Goal: Task Accomplishment & Management: Complete application form

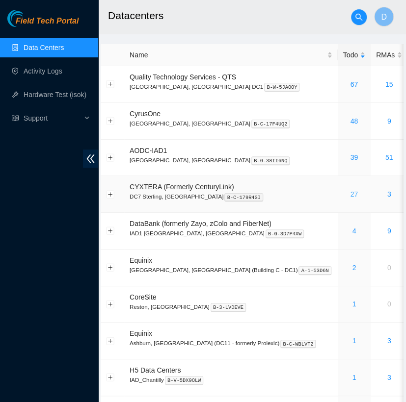
click at [350, 192] on link "27" at bounding box center [354, 194] width 8 height 8
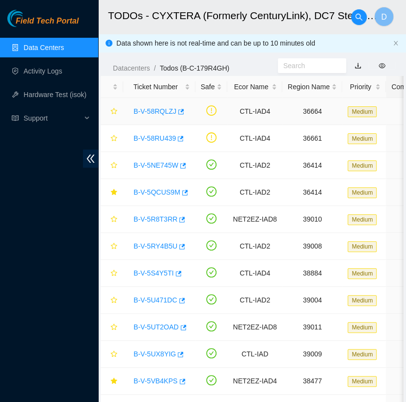
click at [151, 111] on link "B-V-58RQLZJ" at bounding box center [154, 111] width 43 height 8
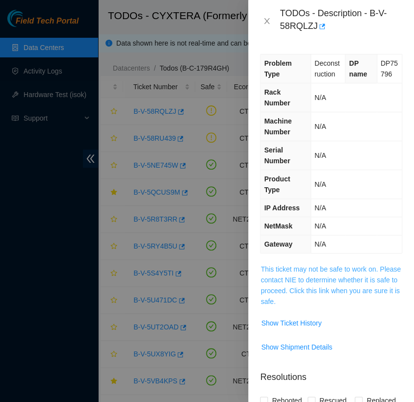
click at [320, 279] on link "This ticket may not be safe to work on. Please contact NIE to determine whether…" at bounding box center [330, 285] width 140 height 40
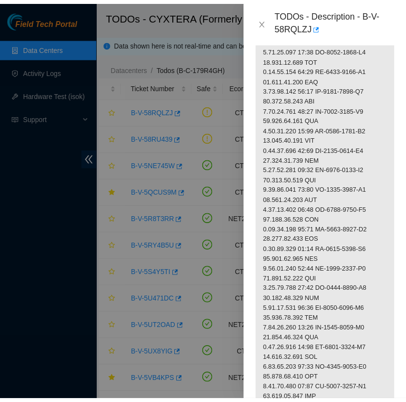
scroll to position [568, 0]
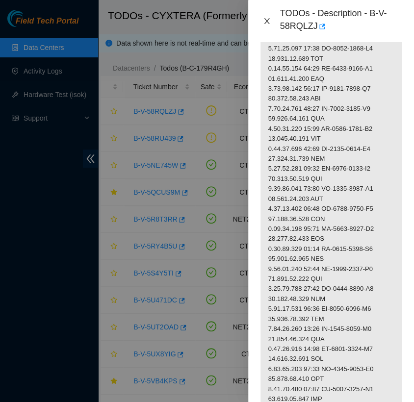
click at [262, 22] on button "Close" at bounding box center [267, 21] width 14 height 9
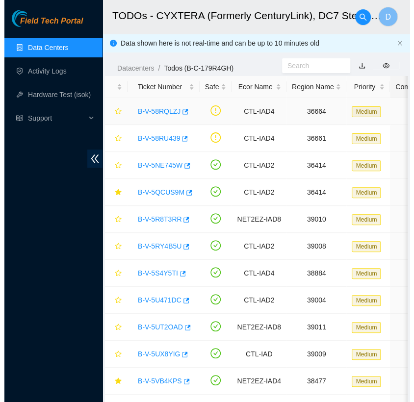
scroll to position [238, 0]
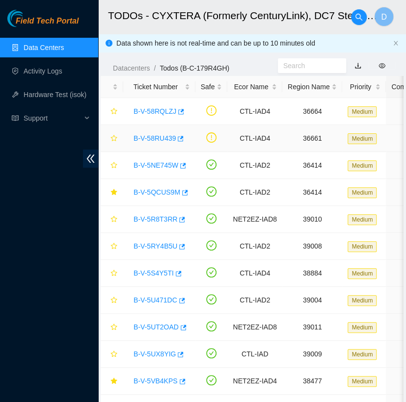
click at [161, 137] on link "B-V-58RU439" at bounding box center [154, 138] width 42 height 8
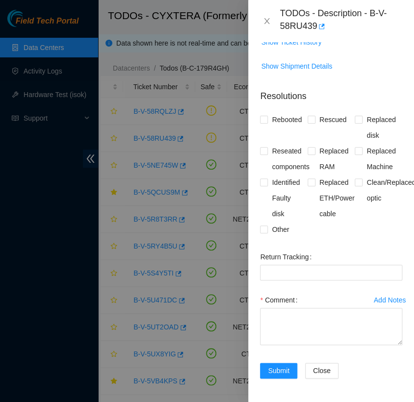
scroll to position [0, 0]
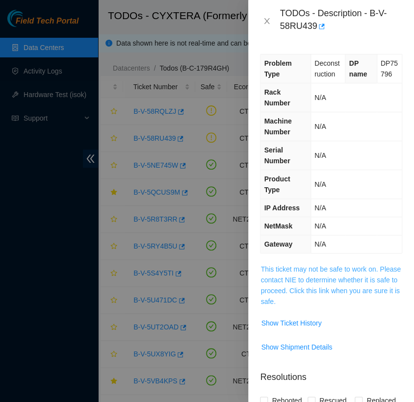
click at [318, 289] on link "This ticket may not be safe to work on. Please contact NIE to determine whether…" at bounding box center [330, 285] width 140 height 40
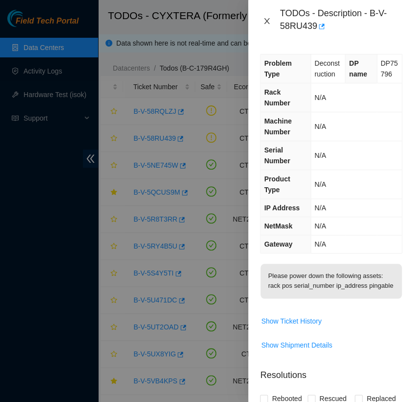
click at [267, 22] on icon "close" at bounding box center [266, 21] width 5 height 6
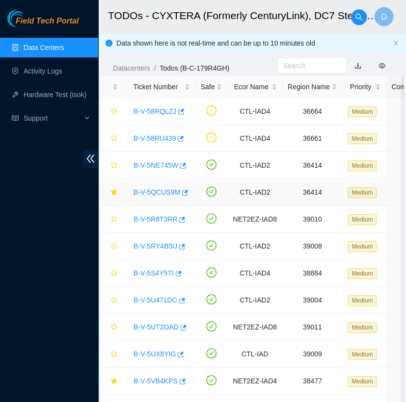
click at [158, 190] on link "B-V-5QCUS9M" at bounding box center [156, 192] width 47 height 8
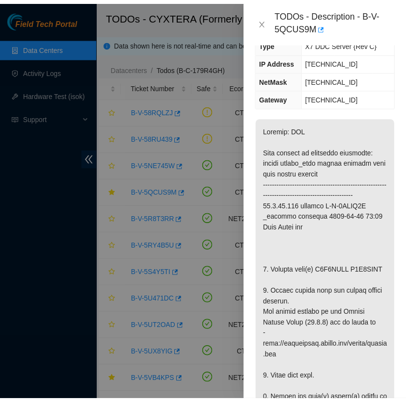
scroll to position [146, 0]
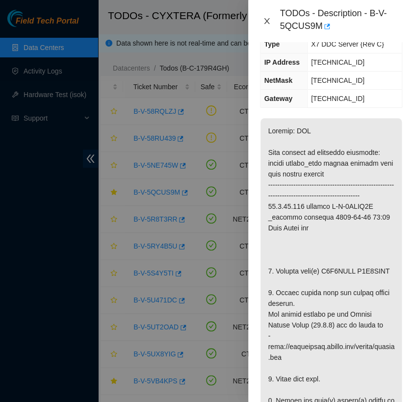
click at [266, 20] on icon "close" at bounding box center [266, 21] width 5 height 6
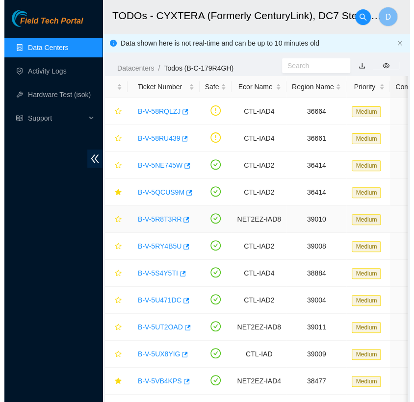
scroll to position [141, 0]
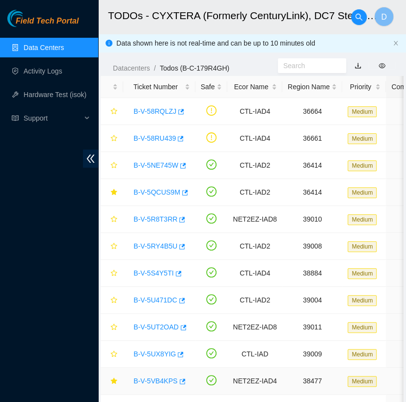
click at [157, 377] on link "B-V-5VB4KPS" at bounding box center [155, 381] width 44 height 8
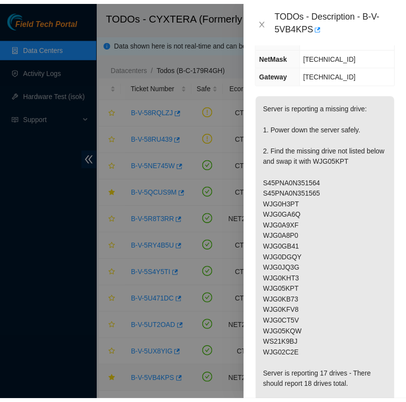
scroll to position [152, 0]
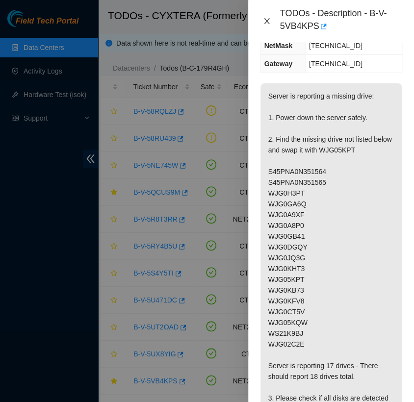
click at [269, 20] on icon "close" at bounding box center [267, 21] width 8 height 8
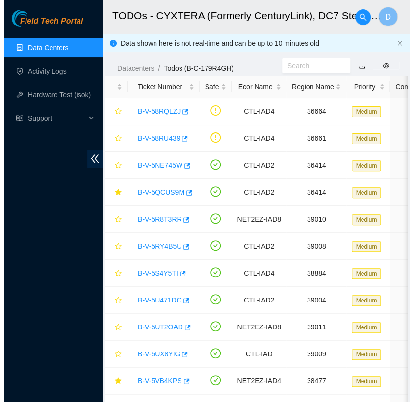
scroll to position [141, 0]
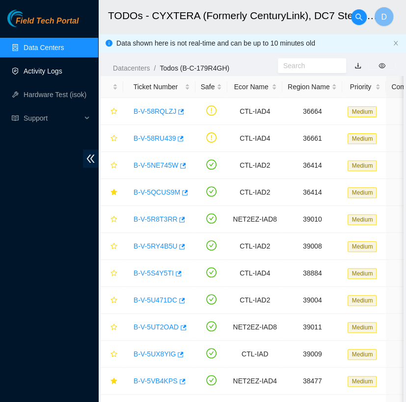
click at [60, 67] on link "Activity Logs" at bounding box center [43, 71] width 39 height 8
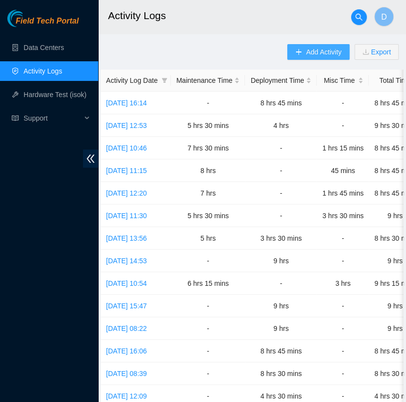
click at [327, 53] on span "Add Activity" at bounding box center [322, 52] width 35 height 11
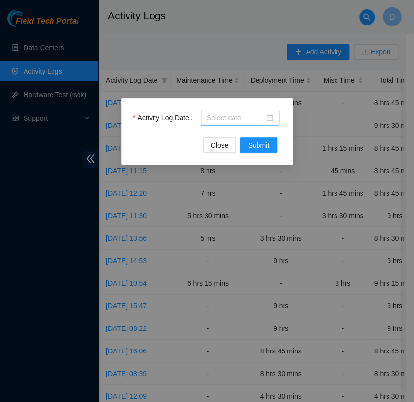
click at [246, 124] on div at bounding box center [240, 118] width 78 height 16
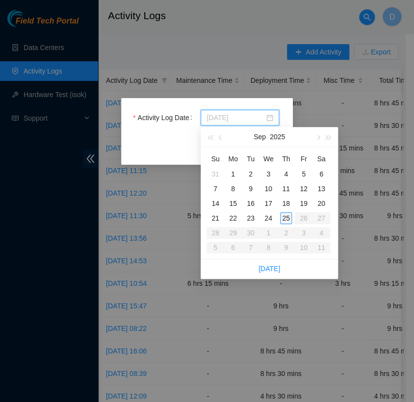
type input "[DATE]"
click at [288, 215] on div "25" at bounding box center [286, 218] width 12 height 12
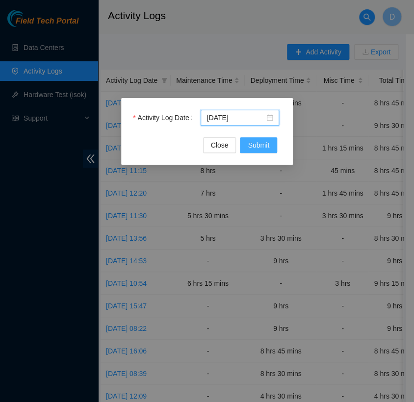
click at [254, 151] on button "Submit" at bounding box center [258, 145] width 37 height 16
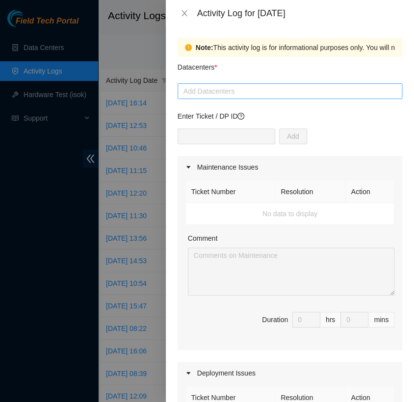
click at [255, 92] on div at bounding box center [290, 91] width 220 height 12
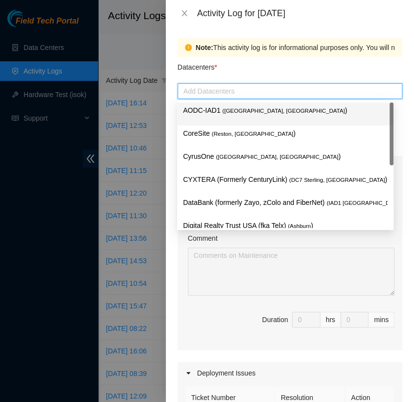
type input "H"
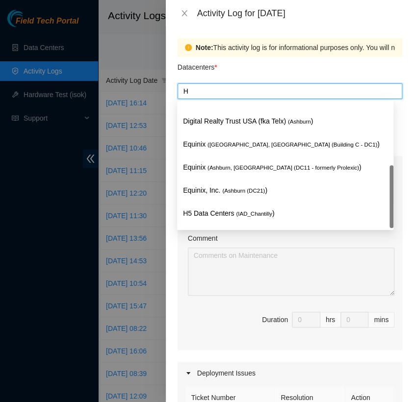
scroll to position [35, 0]
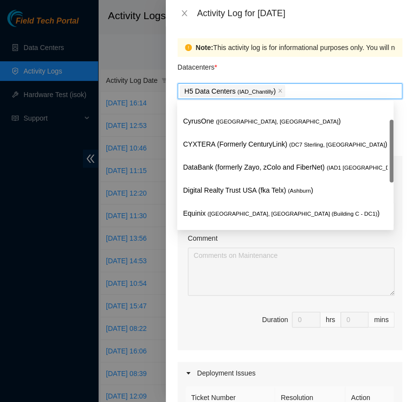
click at [286, 69] on div "Datacenters *" at bounding box center [289, 70] width 225 height 26
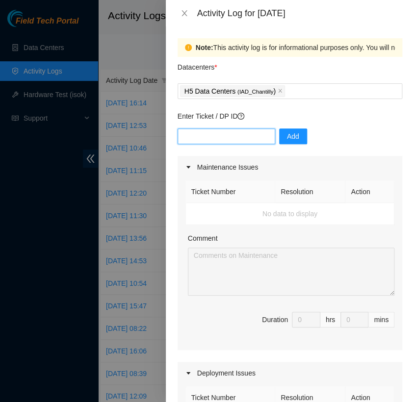
click at [199, 137] on input "text" at bounding box center [226, 136] width 98 height 16
type input "DP85508"
click at [288, 140] on span "Add" at bounding box center [293, 136] width 12 height 11
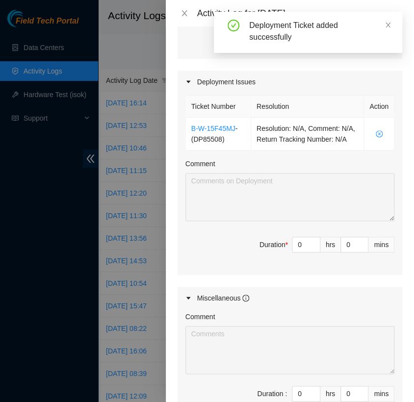
scroll to position [292, 0]
click at [294, 252] on input "0" at bounding box center [305, 244] width 27 height 15
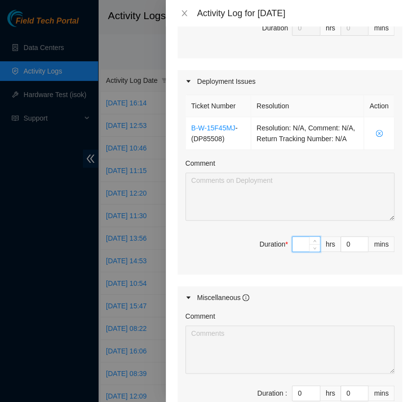
type input "2"
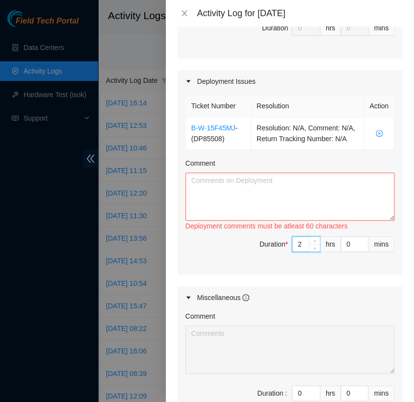
type input "2"
click at [236, 197] on textarea "Comment" at bounding box center [289, 197] width 209 height 48
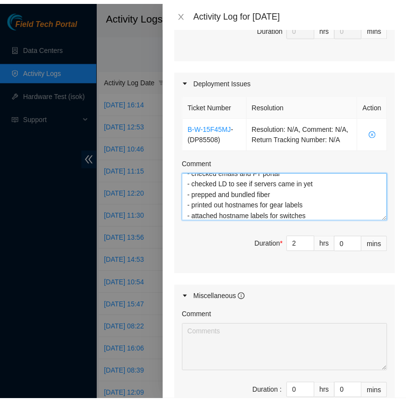
scroll to position [431, 0]
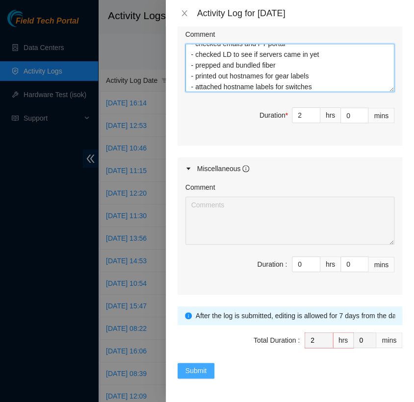
type textarea "- checked emails and FT portal - checked LD to see if servers came in yet - pre…"
click at [202, 375] on span "Submit" at bounding box center [196, 370] width 22 height 11
